Goal: Transaction & Acquisition: Purchase product/service

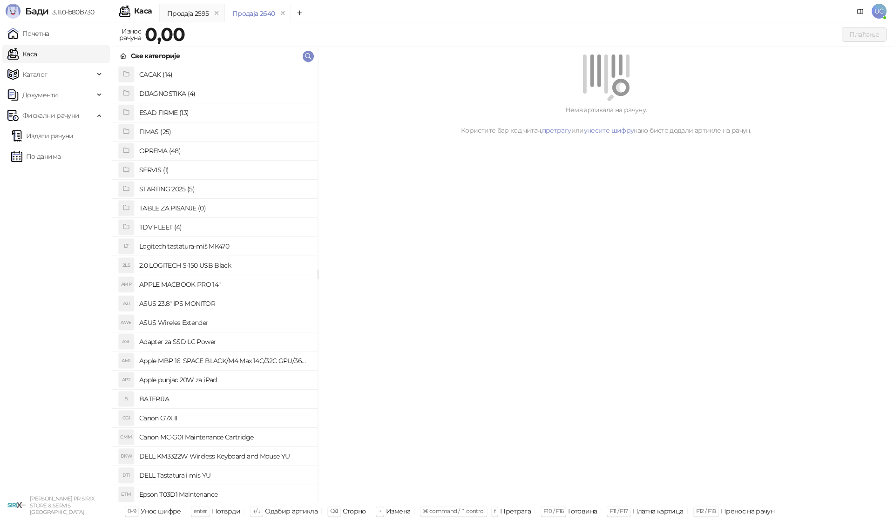
click at [164, 152] on h4 "OPREMA (48)" at bounding box center [224, 150] width 171 height 15
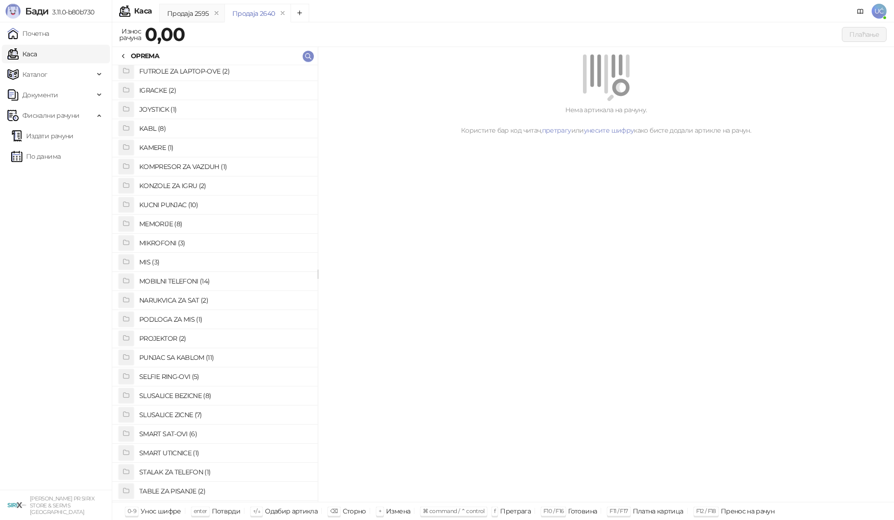
scroll to position [233, 0]
click at [184, 393] on h4 "SLUSALICE BEZICNE (8)" at bounding box center [224, 395] width 171 height 15
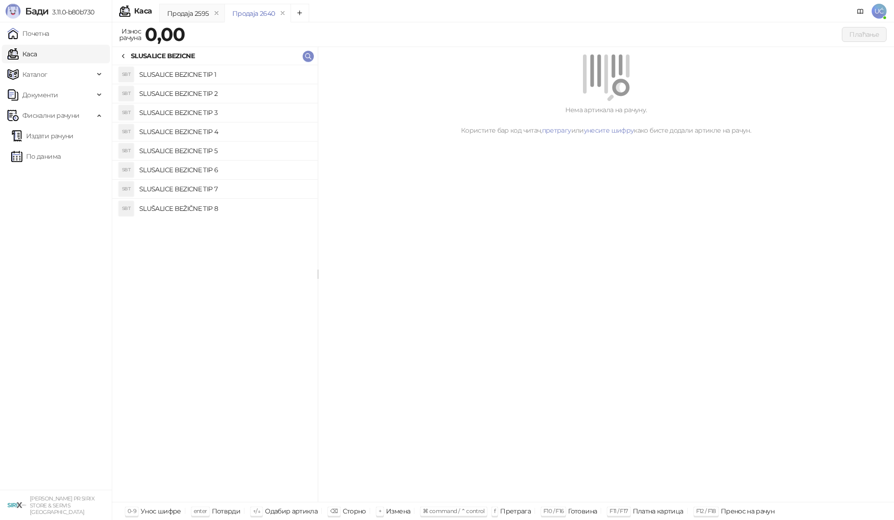
click at [222, 93] on h4 "SLUSALICE BEZICNE TIP 2" at bounding box center [224, 93] width 171 height 15
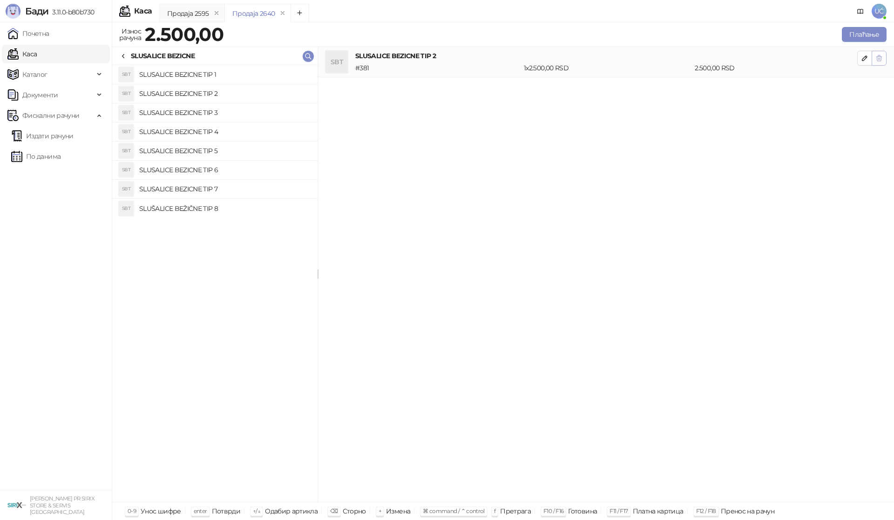
click at [880, 55] on icon "button" at bounding box center [879, 58] width 5 height 6
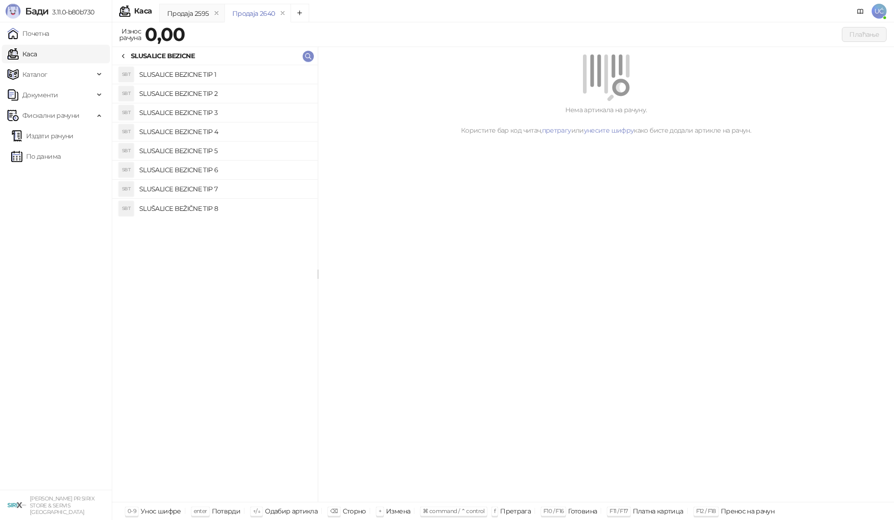
click at [243, 114] on h4 "SLUSALICE BEZICNE TIP 3" at bounding box center [224, 112] width 171 height 15
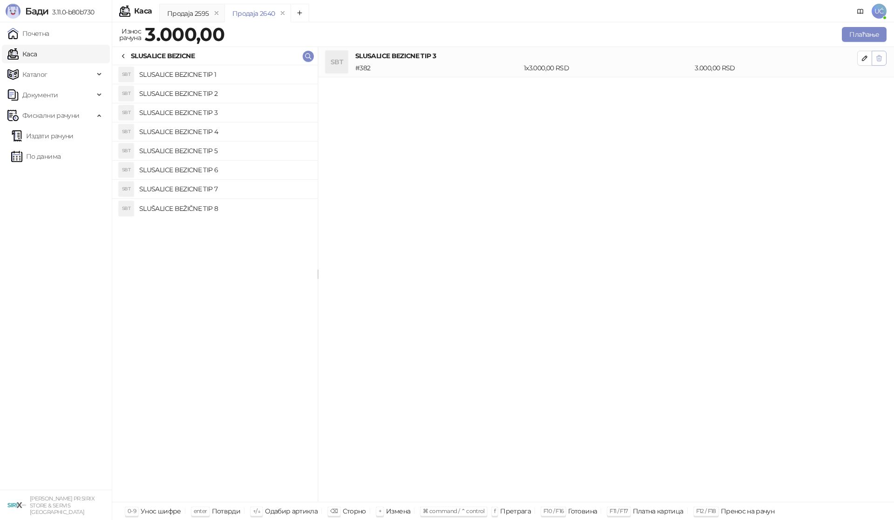
click at [878, 60] on icon "button" at bounding box center [879, 58] width 7 height 7
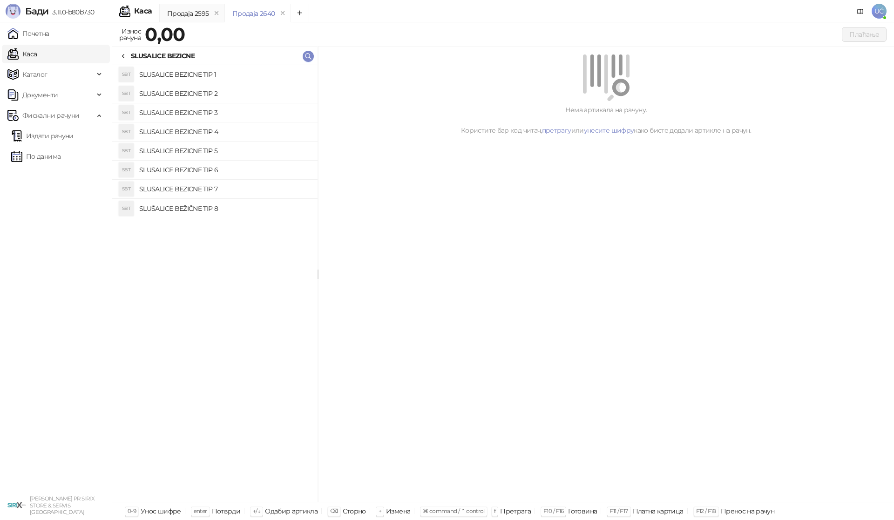
click at [242, 134] on h4 "SLUSALICE BEZICNE TIP 4" at bounding box center [224, 131] width 171 height 15
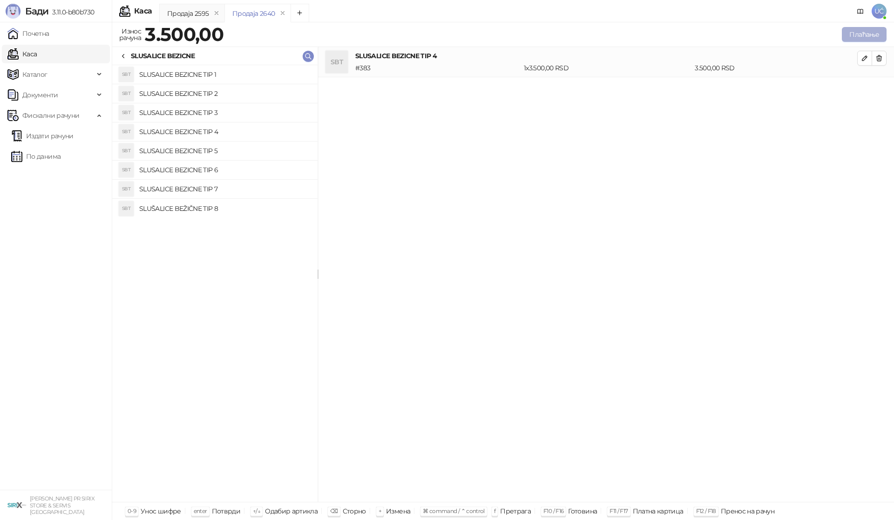
click at [867, 34] on button "Плаћање" at bounding box center [864, 34] width 45 height 15
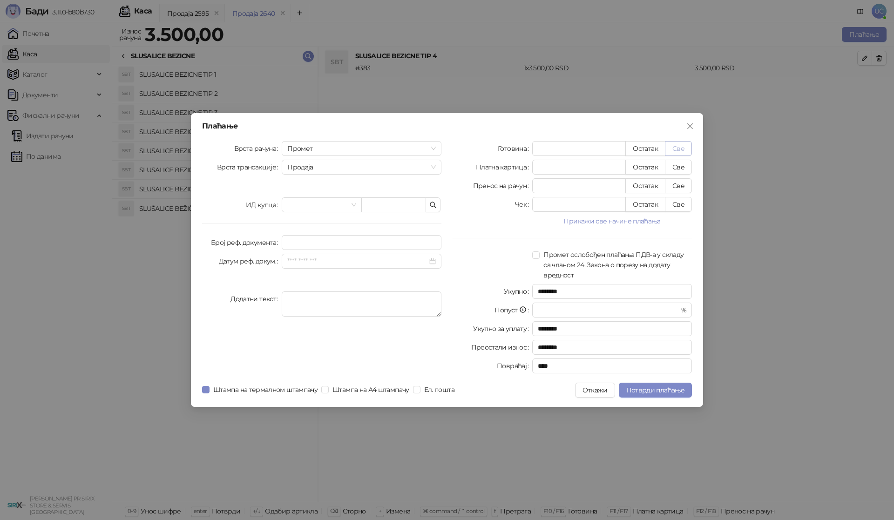
click at [683, 149] on button "Све" at bounding box center [678, 148] width 27 height 15
type input "****"
click at [643, 388] on span "Потврди плаћање" at bounding box center [656, 390] width 58 height 8
